Goal: Task Accomplishment & Management: Use online tool/utility

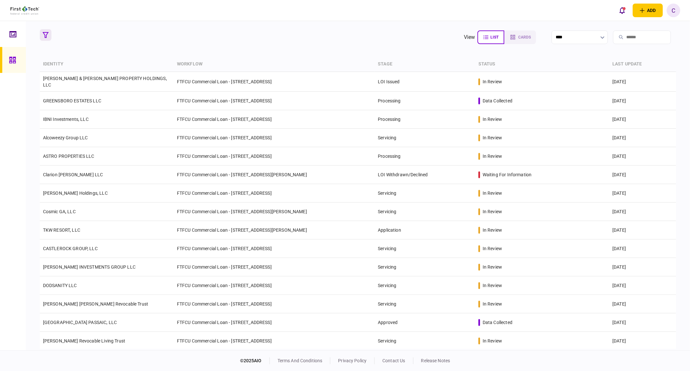
click at [47, 35] on icon "button" at bounding box center [46, 35] width 6 height 6
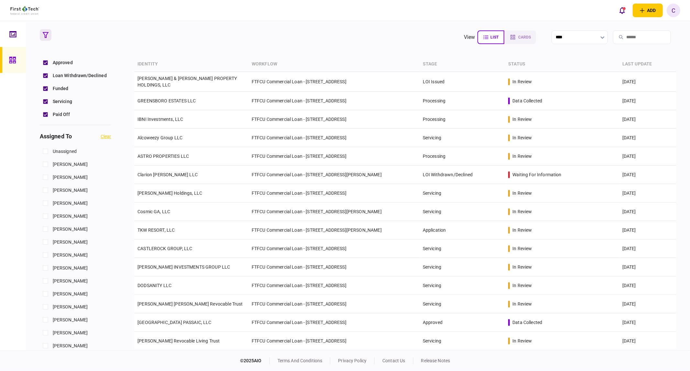
scroll to position [252, 0]
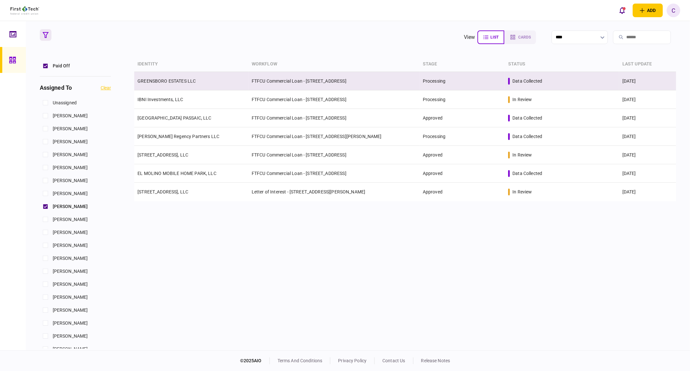
click at [165, 83] on link "GREENSBORO ESTATES LLC" at bounding box center [167, 80] width 58 height 5
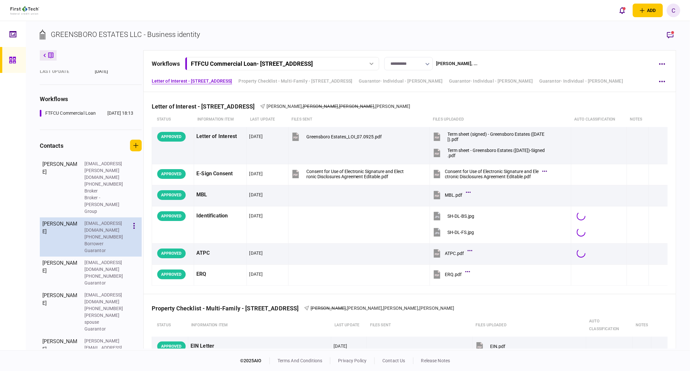
scroll to position [121, 0]
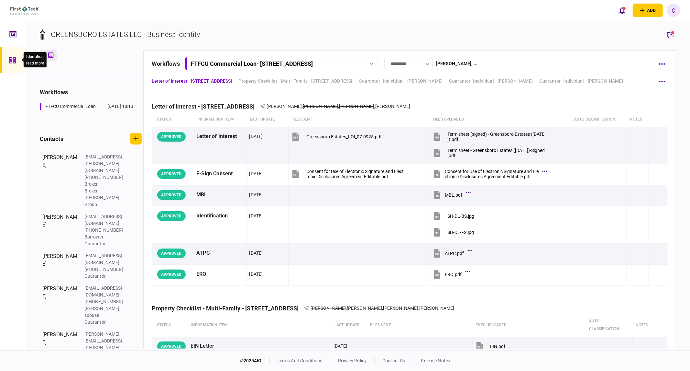
click at [17, 59] on div at bounding box center [14, 60] width 10 height 26
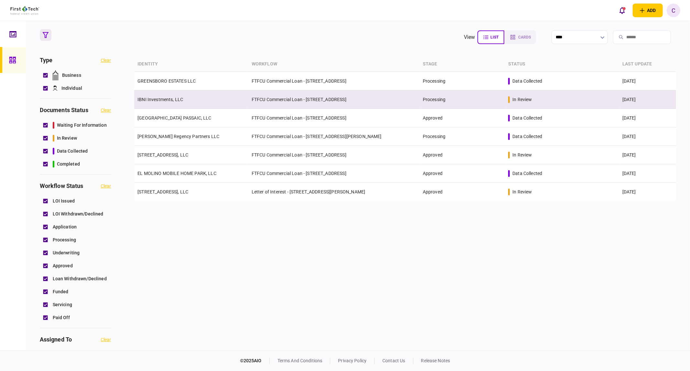
click at [158, 98] on link "IBNI Investments, LLC" at bounding box center [161, 99] width 46 height 5
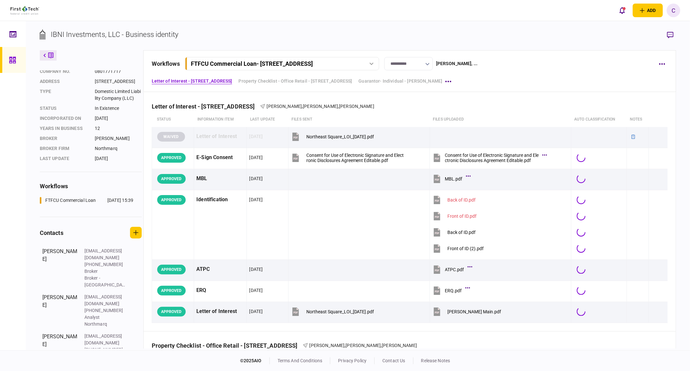
scroll to position [22, 0]
click at [11, 61] on icon at bounding box center [12, 60] width 6 height 6
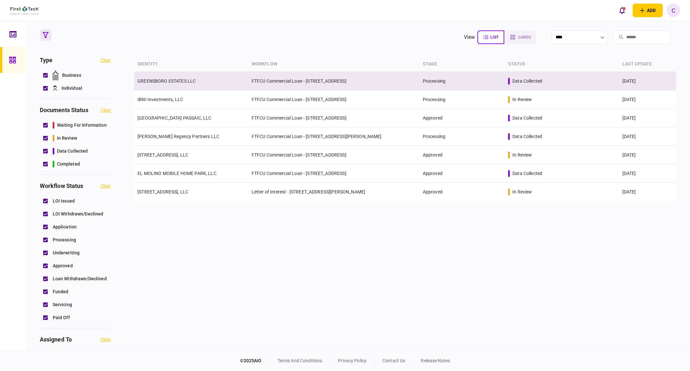
click at [159, 85] on td "GREENSBORO ESTATES LLC" at bounding box center [191, 81] width 114 height 18
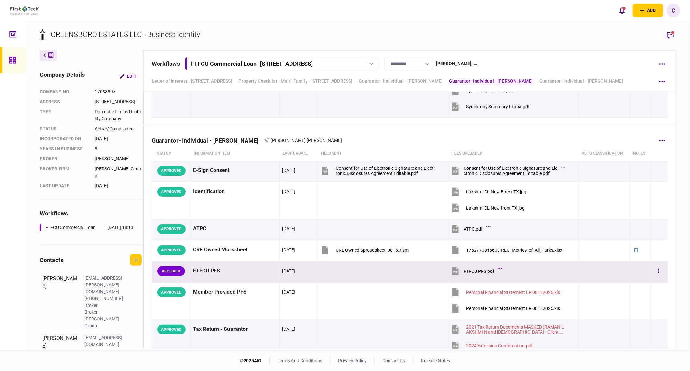
scroll to position [1403, 0]
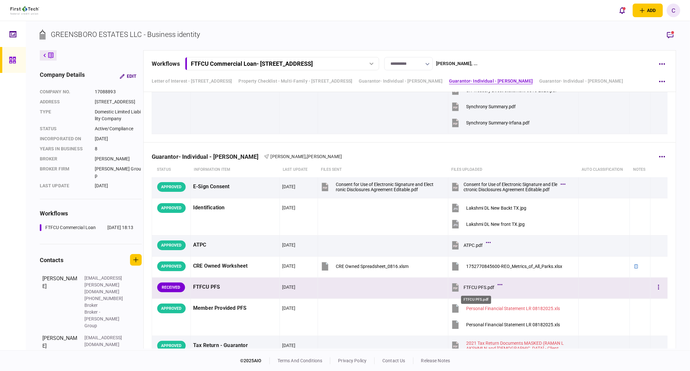
click at [472, 289] on div "FTFCU PFS.pdf" at bounding box center [479, 287] width 31 height 5
click at [657, 286] on button "button" at bounding box center [659, 287] width 12 height 12
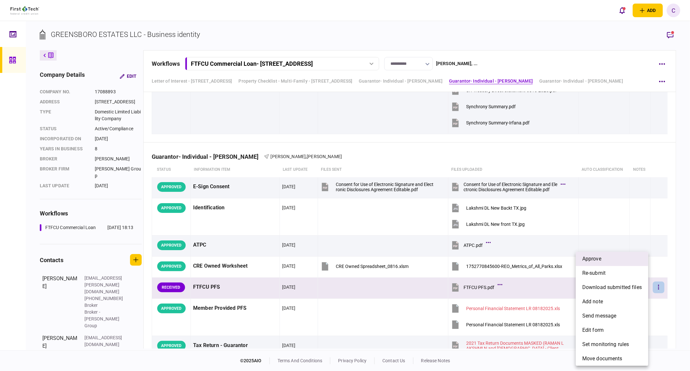
click at [598, 260] on span "approve" at bounding box center [592, 259] width 19 height 8
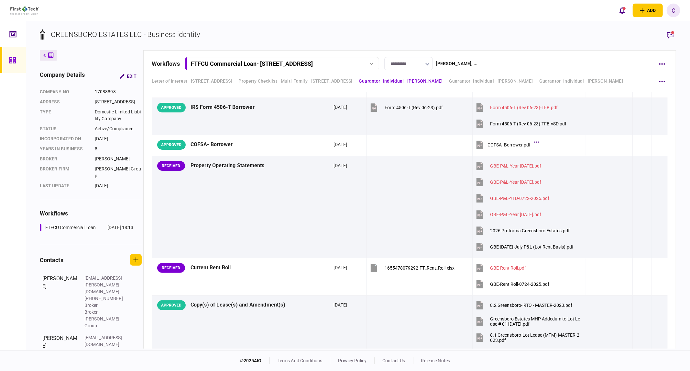
scroll to position [360, 0]
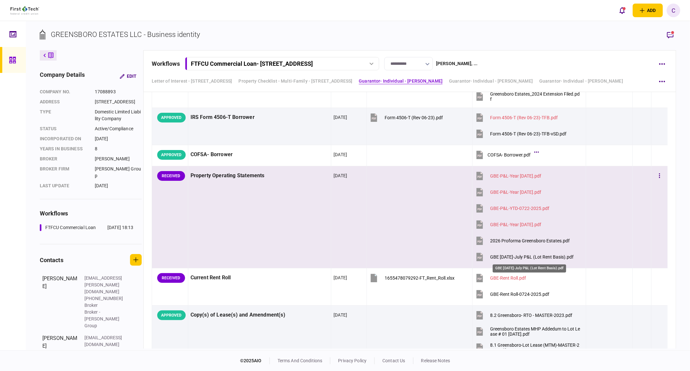
click at [536, 258] on div "GBE [DATE]-July P&L (Lot Rent Basis).pdf" at bounding box center [533, 256] width 84 height 5
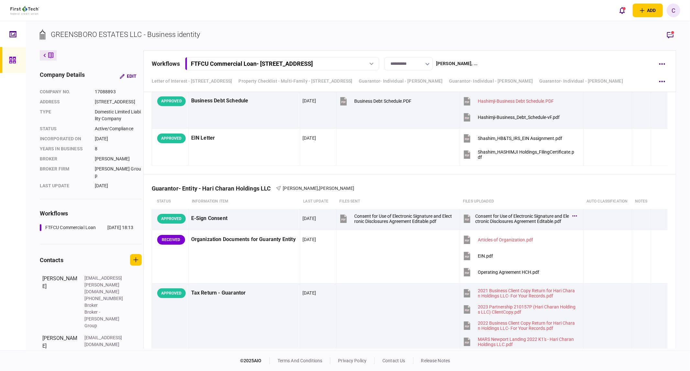
scroll to position [3237, 0]
click at [11, 61] on icon at bounding box center [12, 60] width 6 height 6
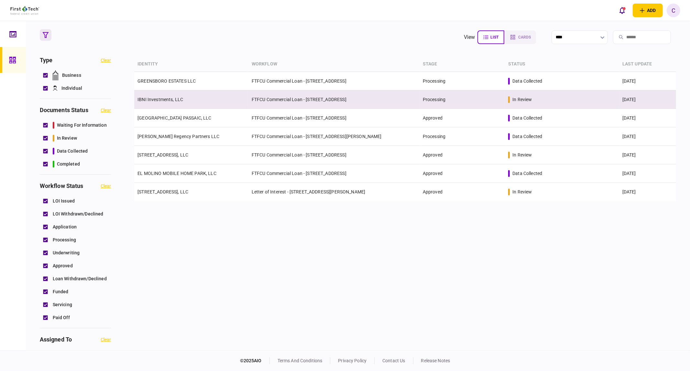
click at [172, 99] on link "IBNI Investments, LLC" at bounding box center [161, 99] width 46 height 5
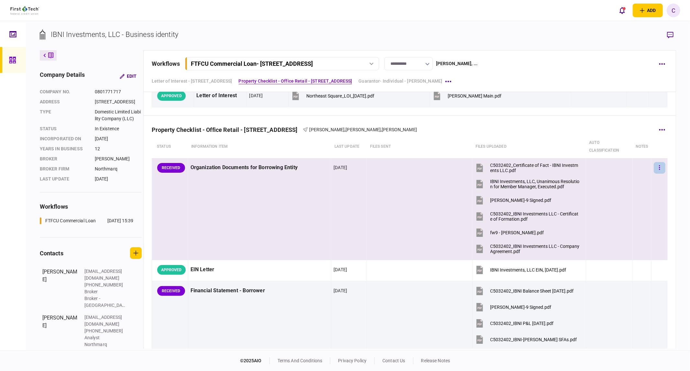
click at [660, 166] on icon "button" at bounding box center [660, 167] width 1 height 5
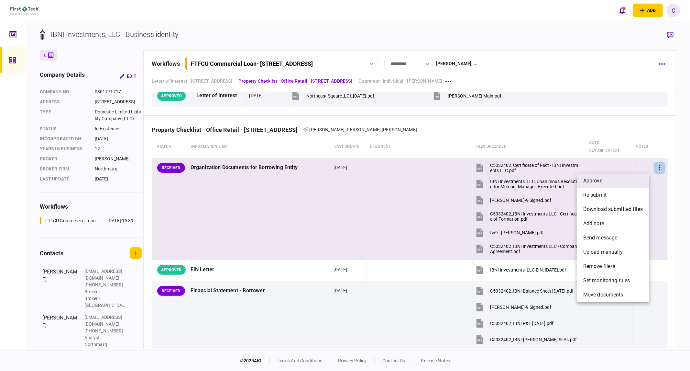
click at [597, 178] on span "approve" at bounding box center [593, 181] width 19 height 8
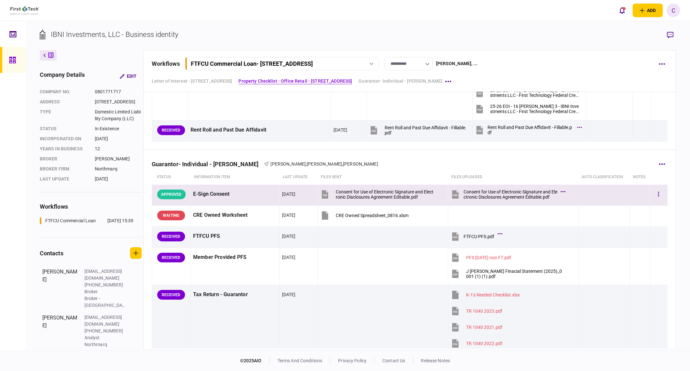
scroll to position [1043, 0]
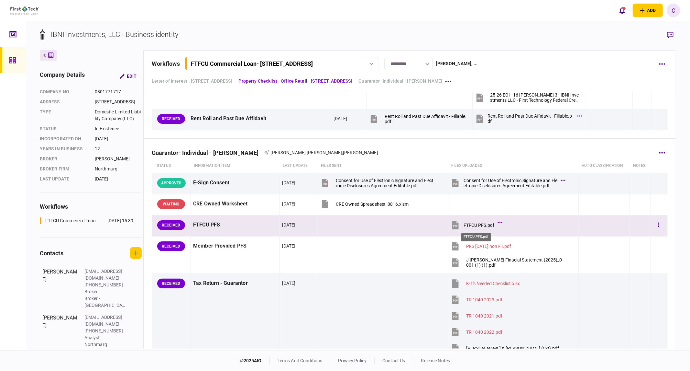
click at [477, 226] on div "FTFCU PFS.pdf" at bounding box center [479, 224] width 31 height 5
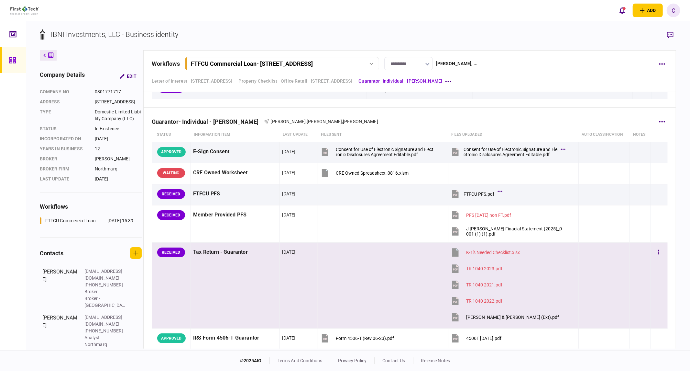
scroll to position [1115, 0]
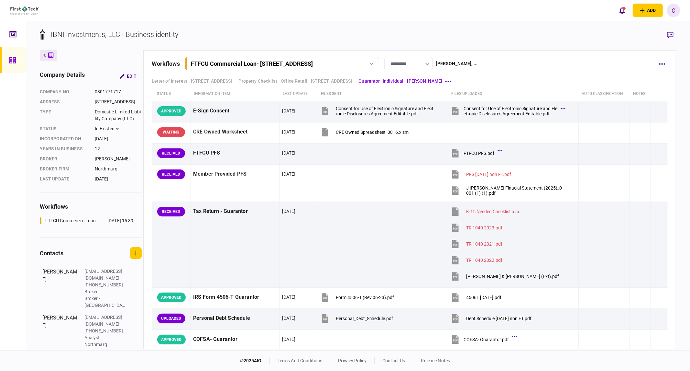
click at [675, 37] on button "button" at bounding box center [671, 35] width 12 height 12
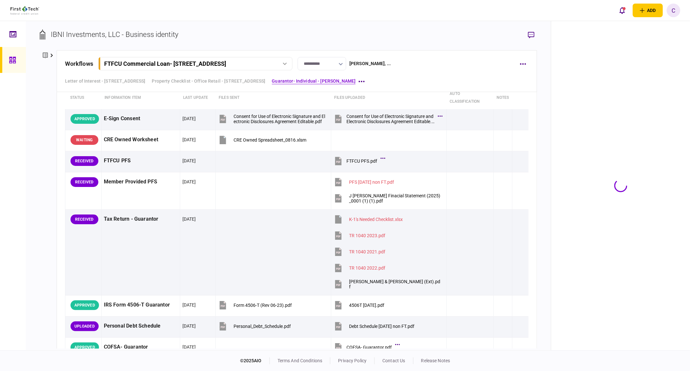
scroll to position [1118, 0]
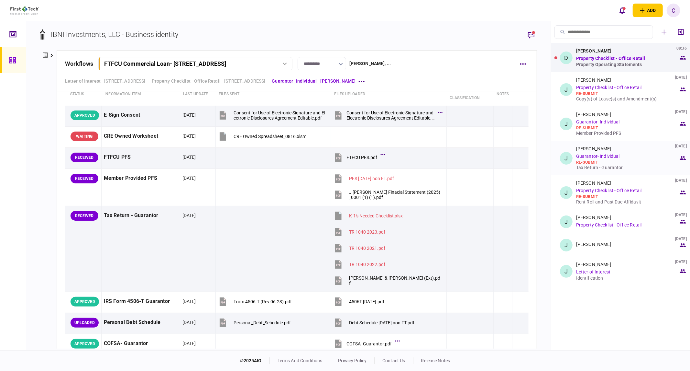
click at [607, 167] on div "Tax Return - Guarantor" at bounding box center [628, 167] width 103 height 5
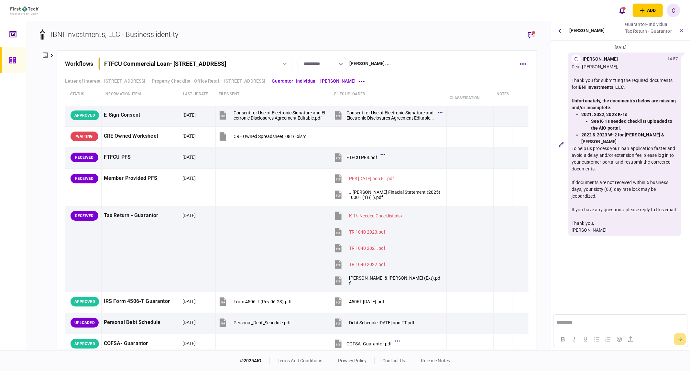
scroll to position [0, 0]
drag, startPoint x: 582, startPoint y: 114, endPoint x: 665, endPoint y: 135, distance: 85.8
click at [665, 135] on ul "2021, 2022, 2023 K-1s See K-1s needed checklist uploaded to the AIO portal. 202…" at bounding box center [625, 128] width 106 height 34
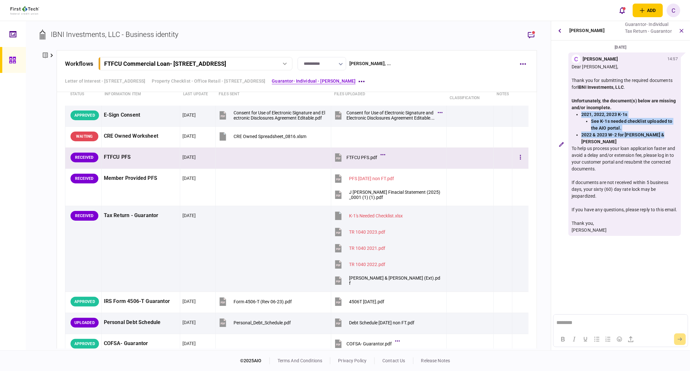
copy ul "2021, 2022, 2023 K-1s See K-1s needed checklist uploaded to the AIO portal. 202…"
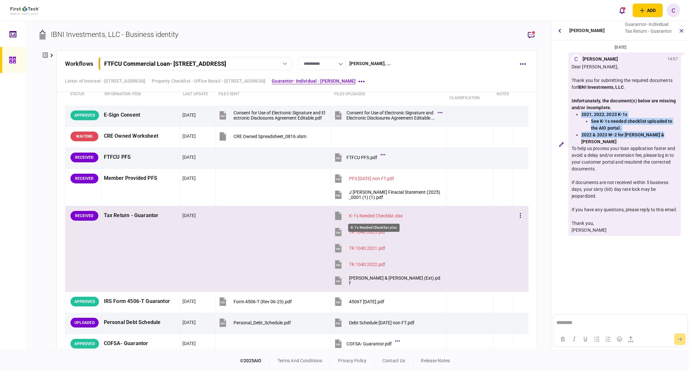
click at [377, 216] on div "K-1's Needed Checklist.xlsx" at bounding box center [376, 215] width 54 height 5
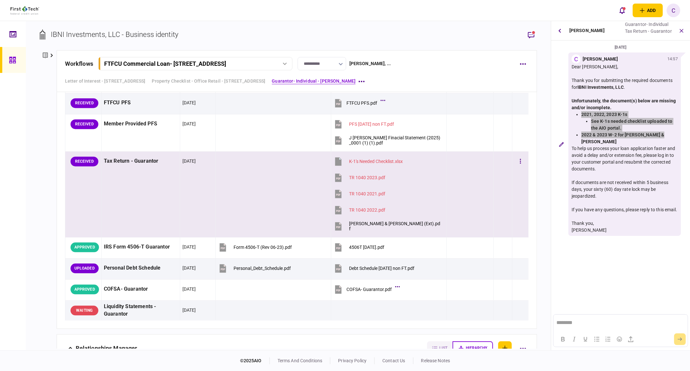
scroll to position [1190, 0]
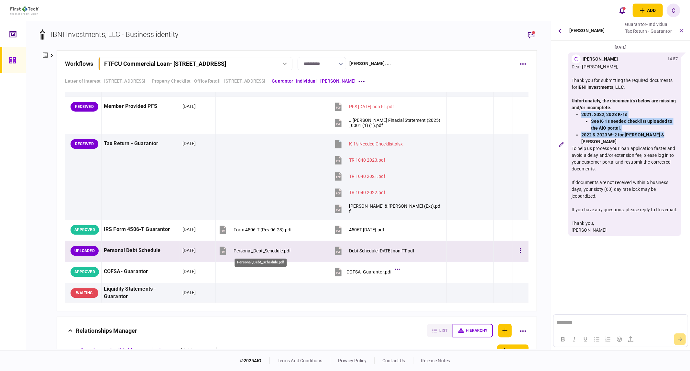
click at [252, 252] on div "Personal_Debt_Schedule.pdf" at bounding box center [262, 250] width 57 height 5
click at [371, 252] on div "Debt Schedule [DATE] non FT.pdf" at bounding box center [381, 250] width 65 height 5
